Goal: Task Accomplishment & Management: Manage account settings

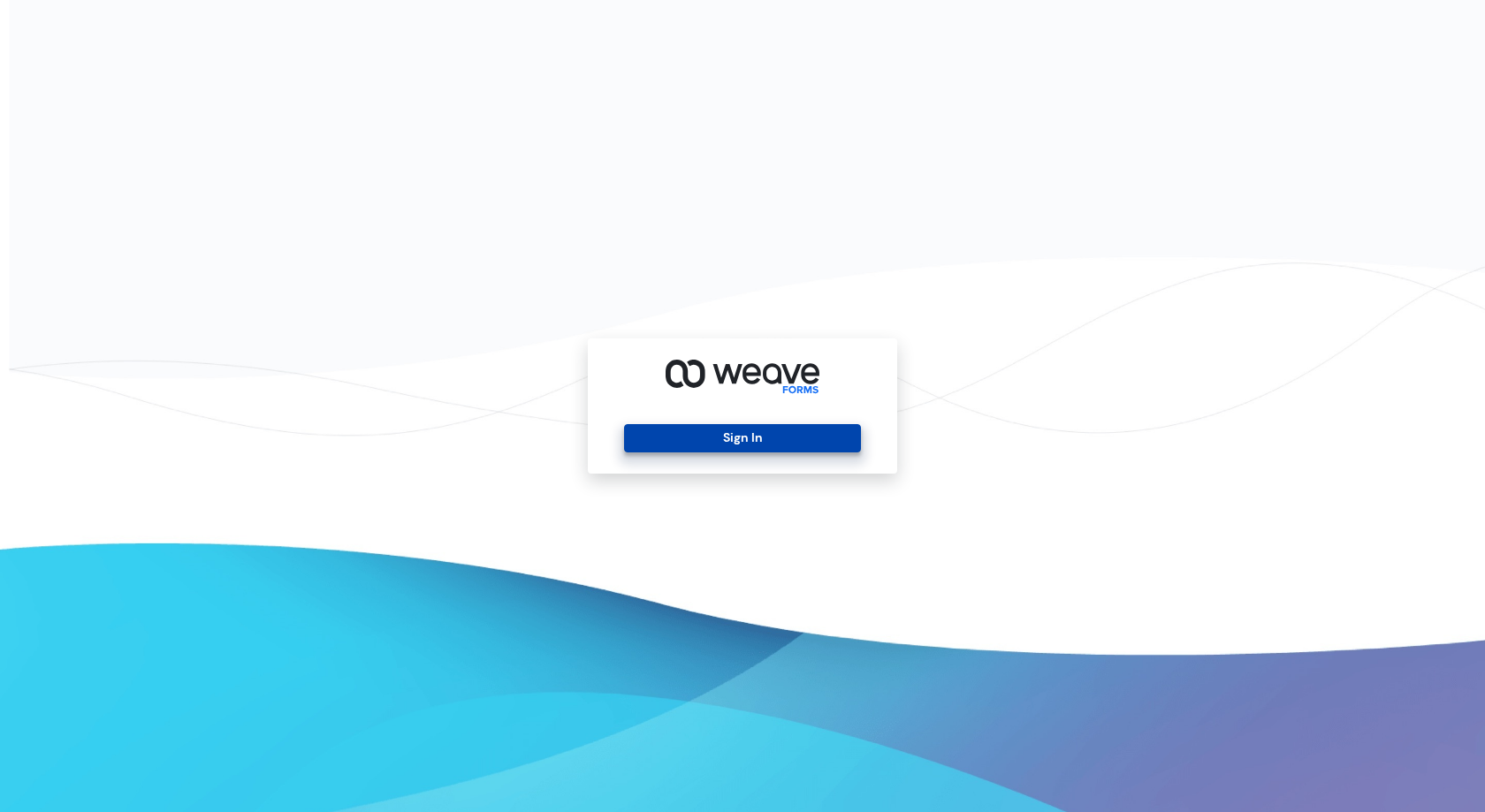
click at [718, 447] on button "Sign In" at bounding box center [742, 438] width 236 height 28
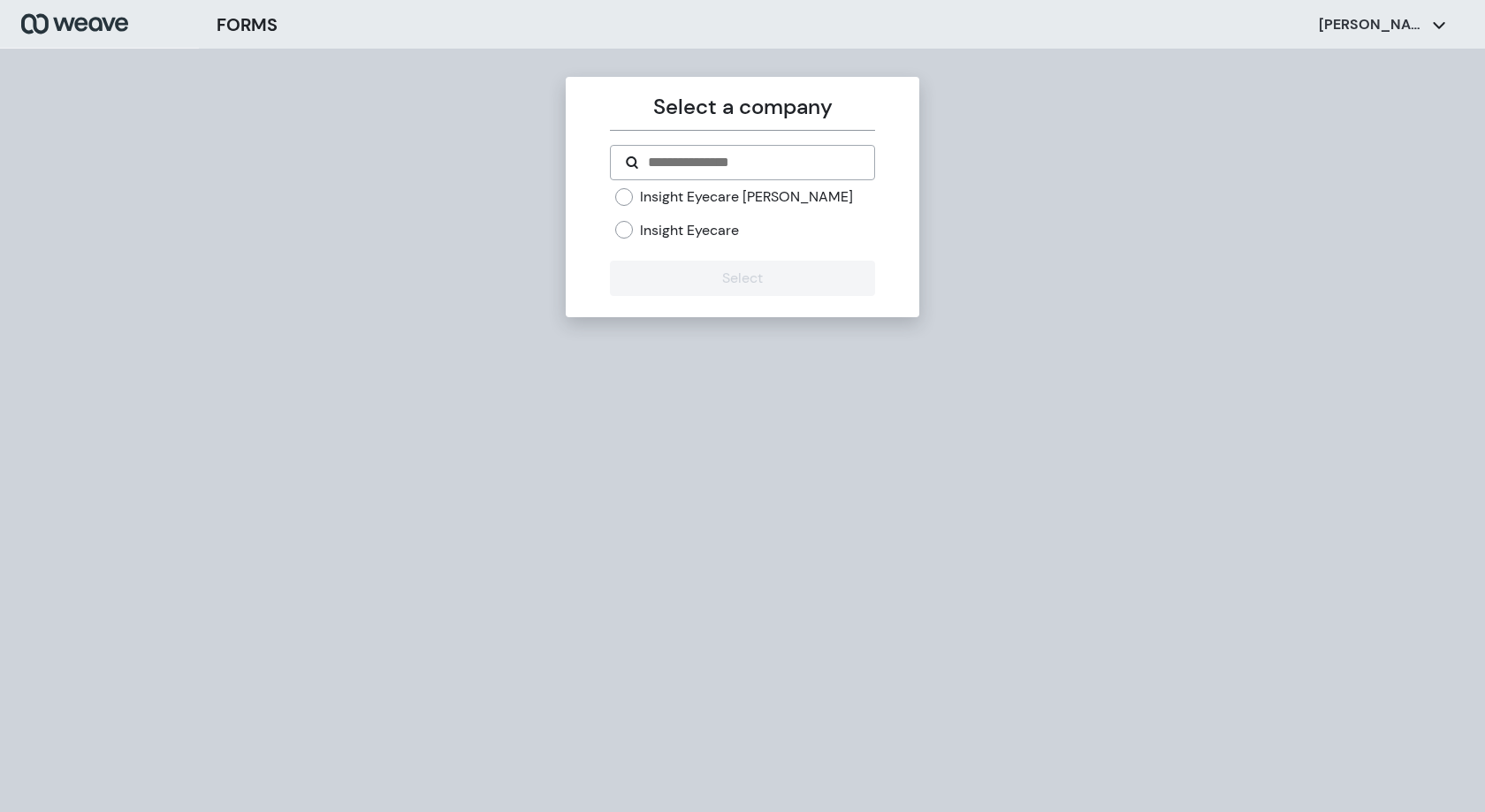
click at [782, 199] on div "Insight Eyecare [PERSON_NAME]" at bounding box center [745, 197] width 259 height 19
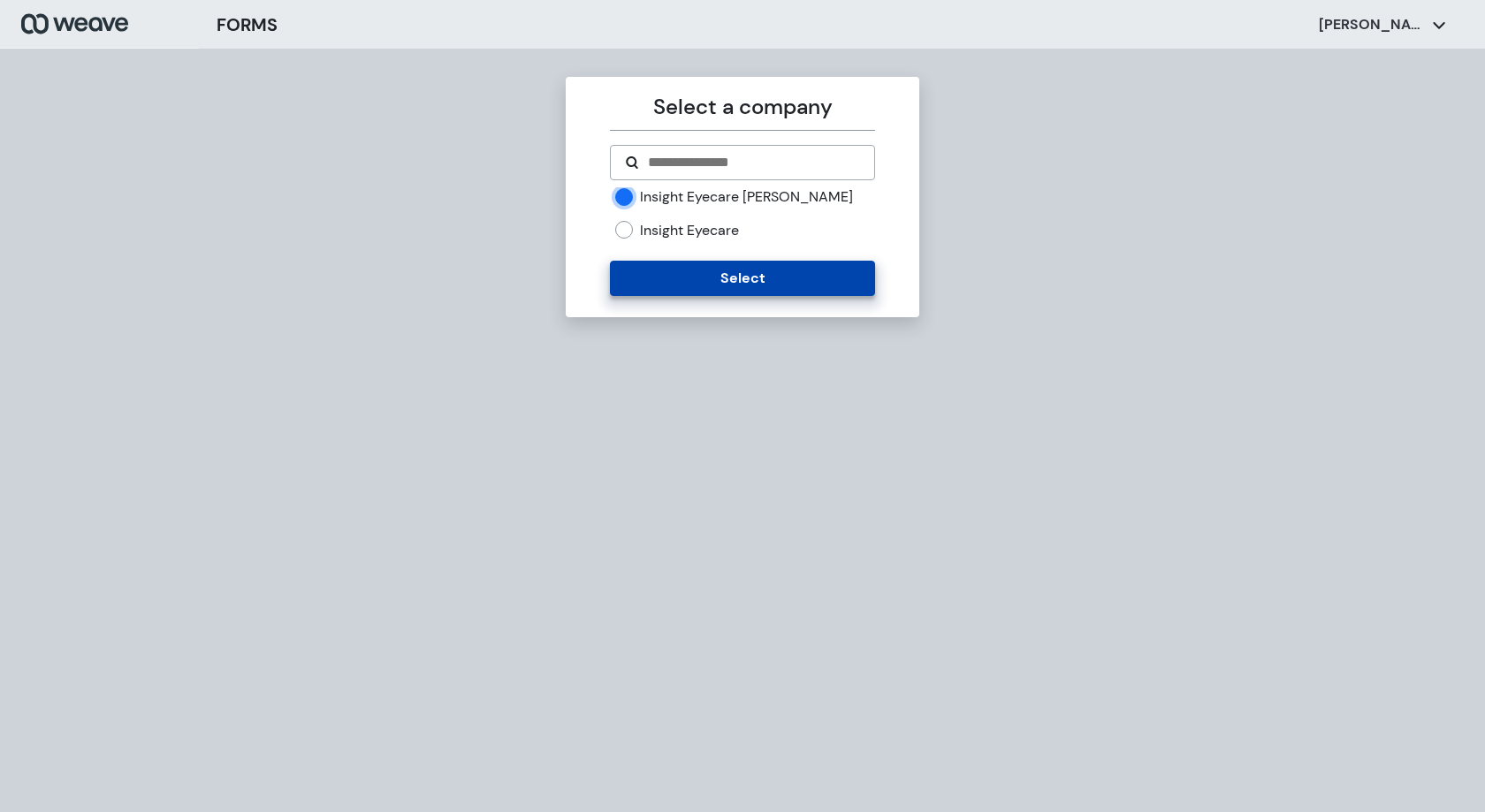
click at [740, 279] on button "Select" at bounding box center [742, 278] width 265 height 35
